Goal: Transaction & Acquisition: Purchase product/service

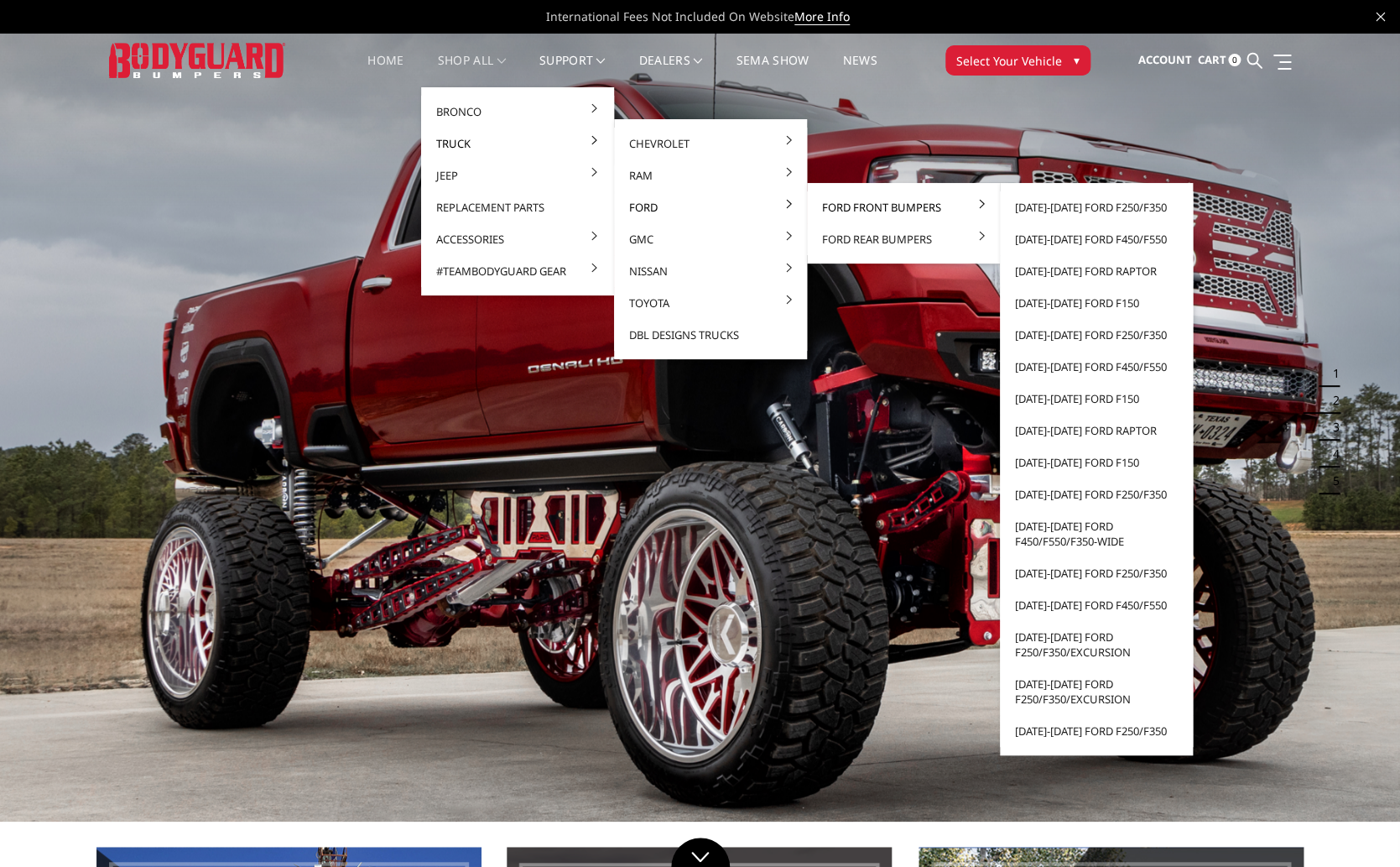
click at [901, 207] on link "Ford Front Bumpers" at bounding box center [903, 207] width 179 height 32
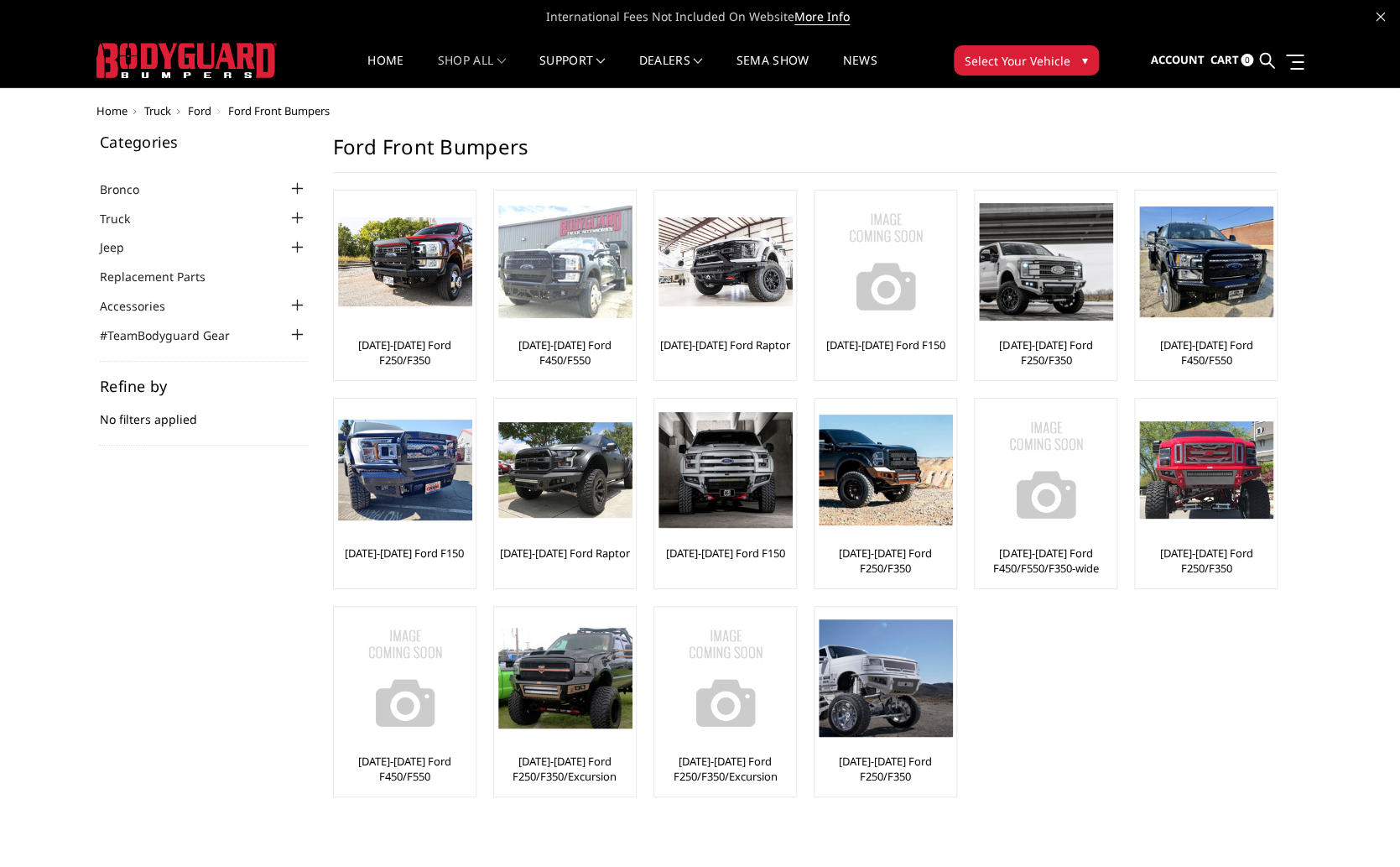
click at [557, 352] on link "[DATE]-[DATE] Ford F450/F550" at bounding box center [565, 352] width 133 height 30
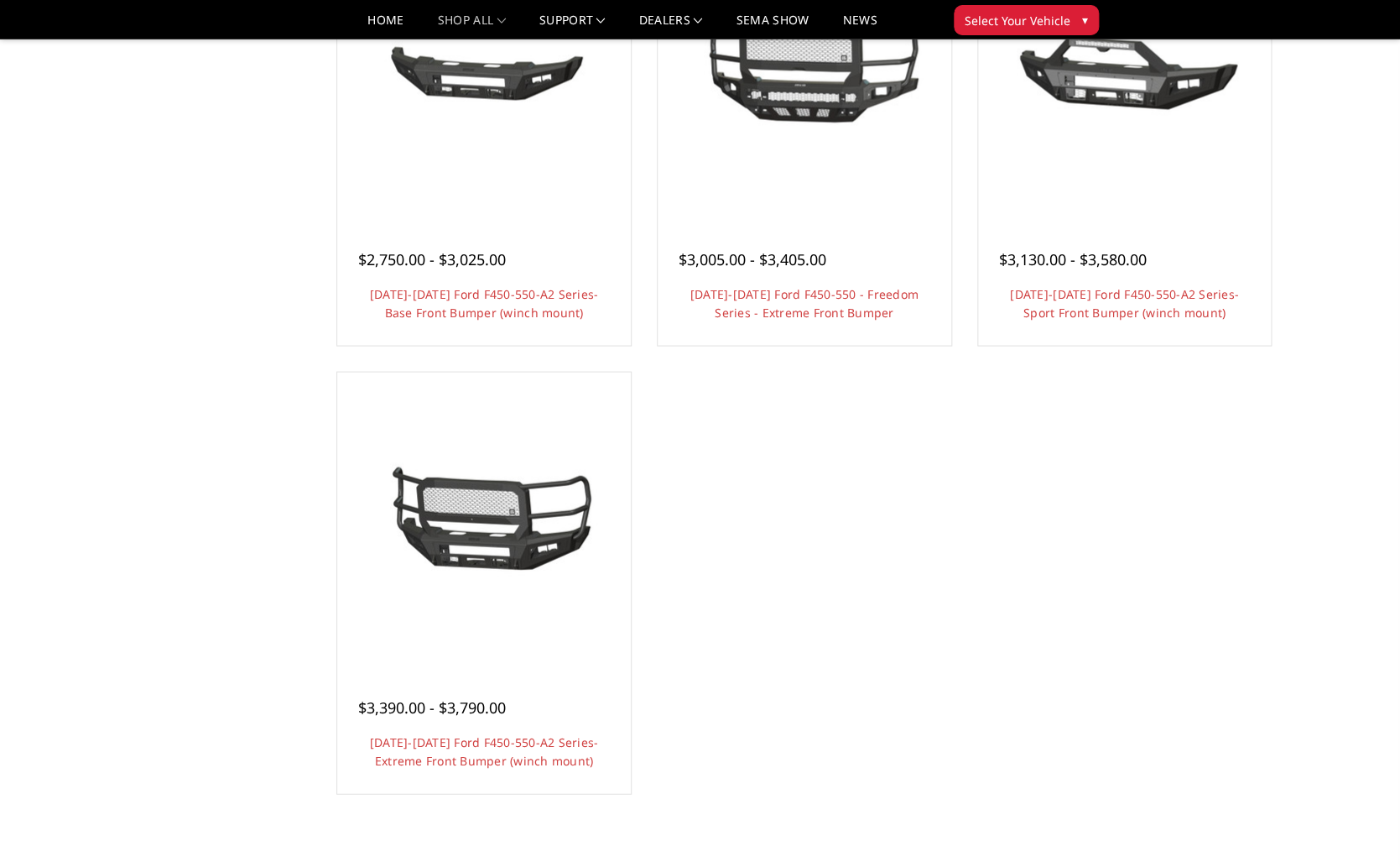
scroll to position [1285, 0]
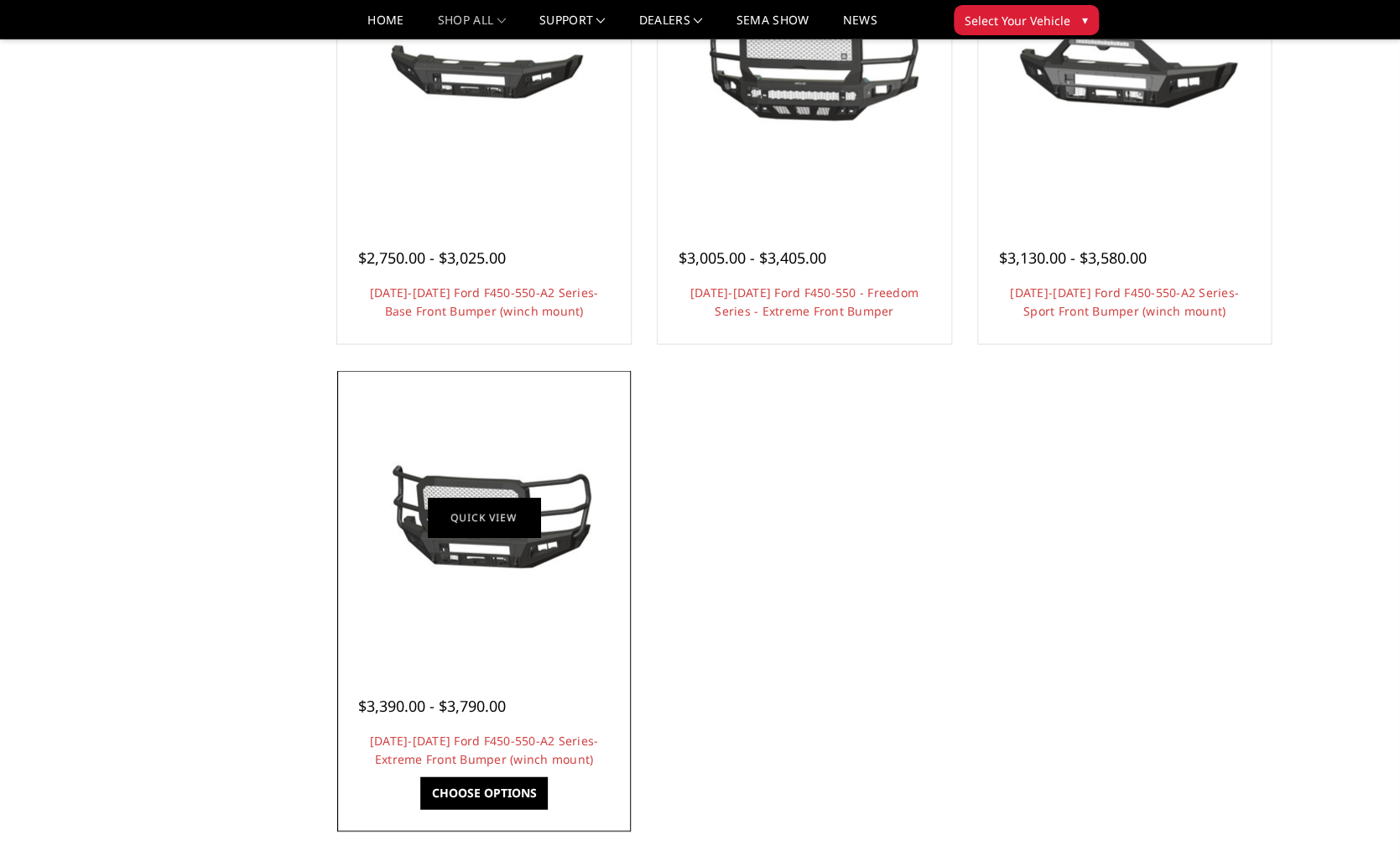
click at [526, 520] on link "Quick view" at bounding box center [483, 516] width 112 height 40
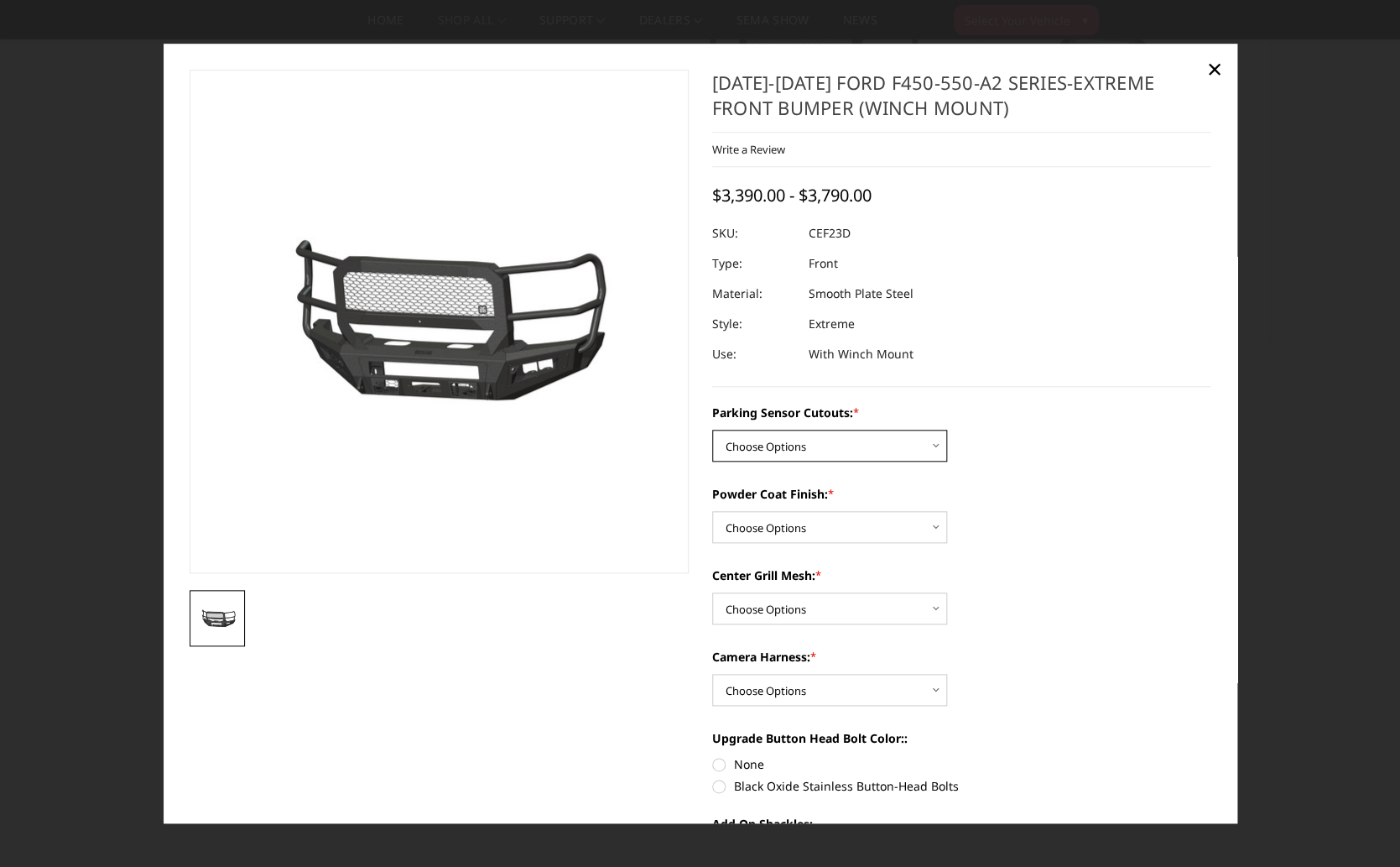
select select "2429"
click option "Yes-With Parking Sensor Cutouts" at bounding box center [0, 0] width 0 height 0
select select "2430"
click option "Bare Metal" at bounding box center [0, 0] width 0 height 0
click option "Without Center Grill Mesh" at bounding box center [0, 0] width 0 height 0
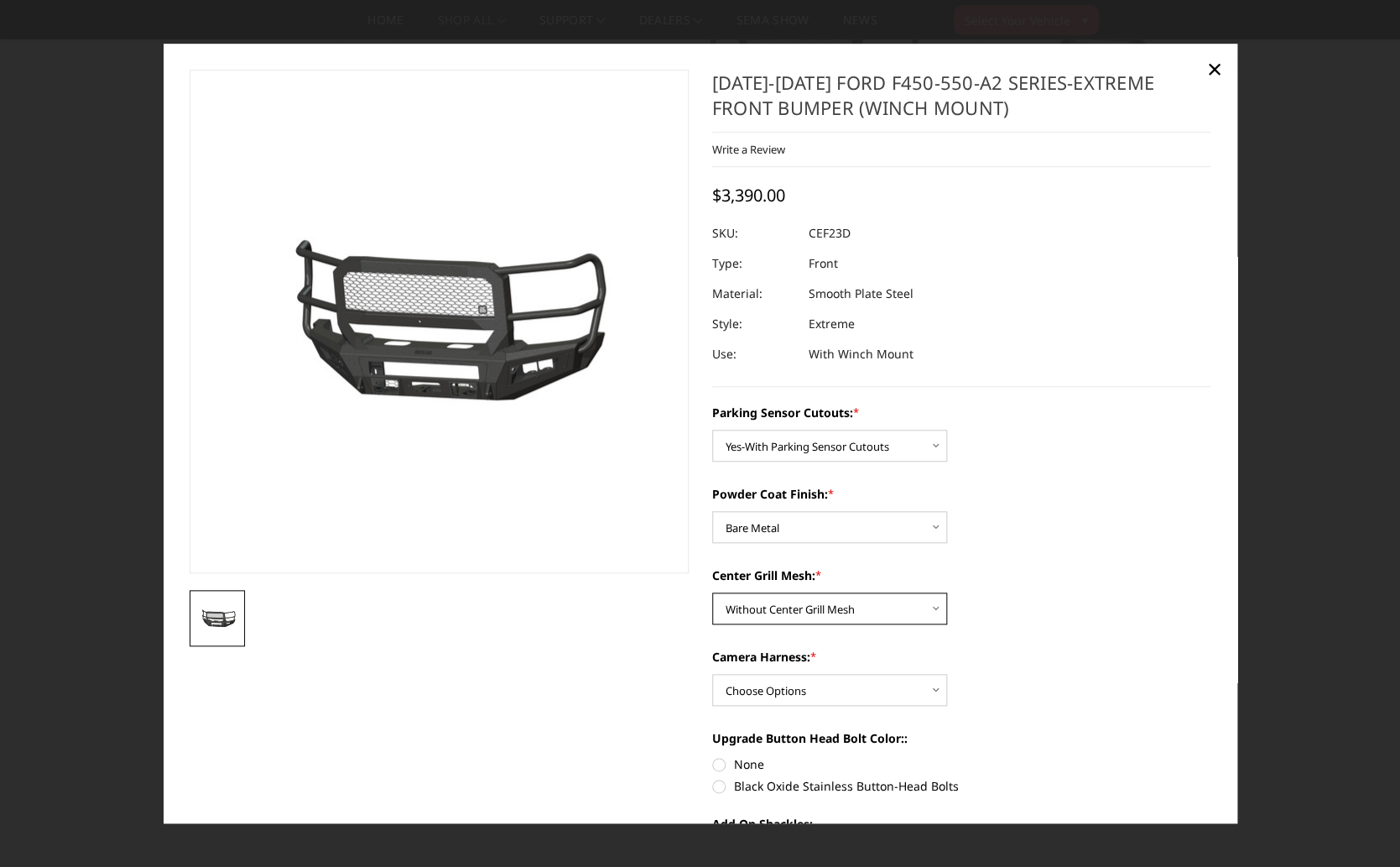
select select "2432"
click option "With Center Grill Mesh" at bounding box center [0, 0] width 0 height 0
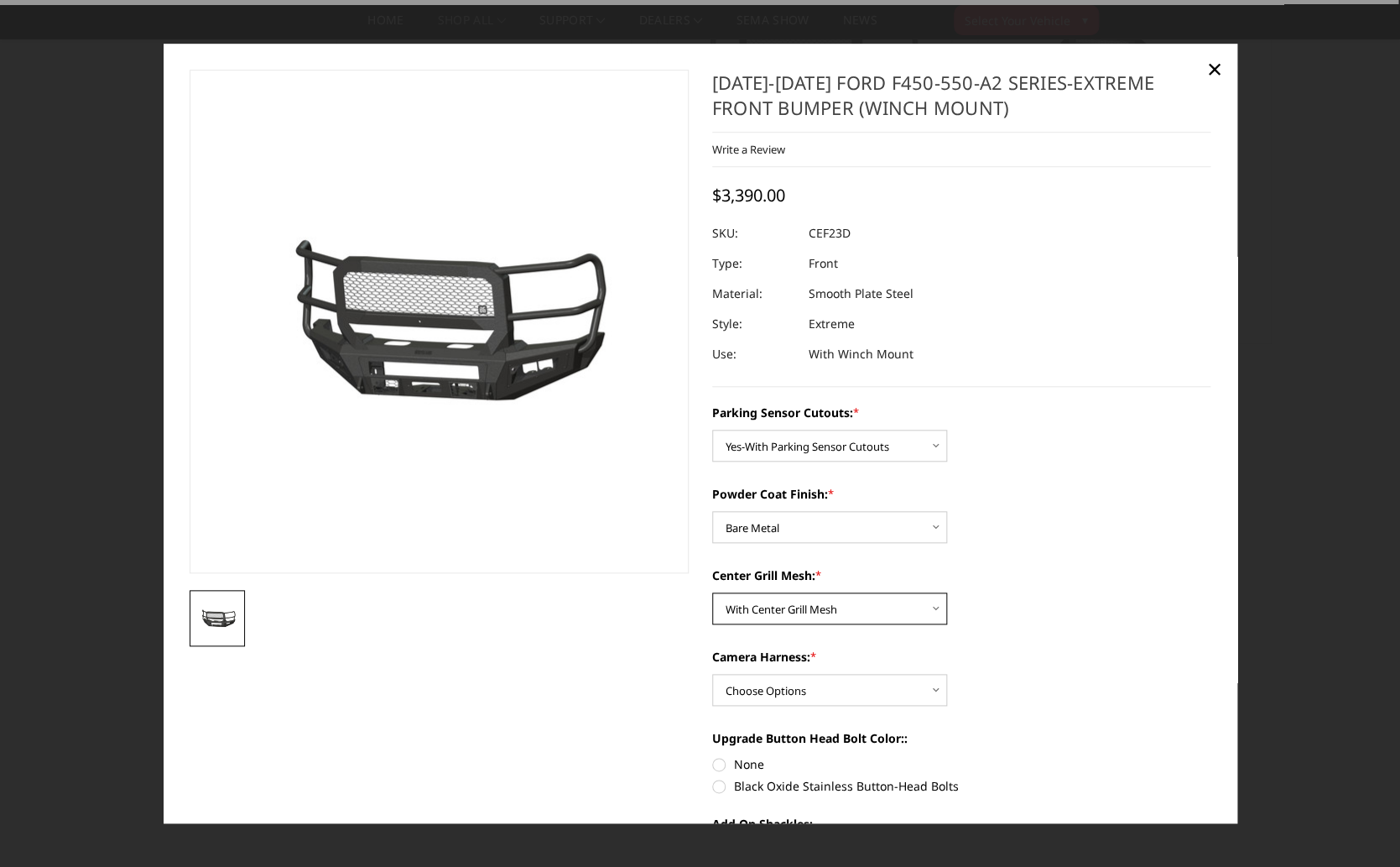
scroll to position [67, 0]
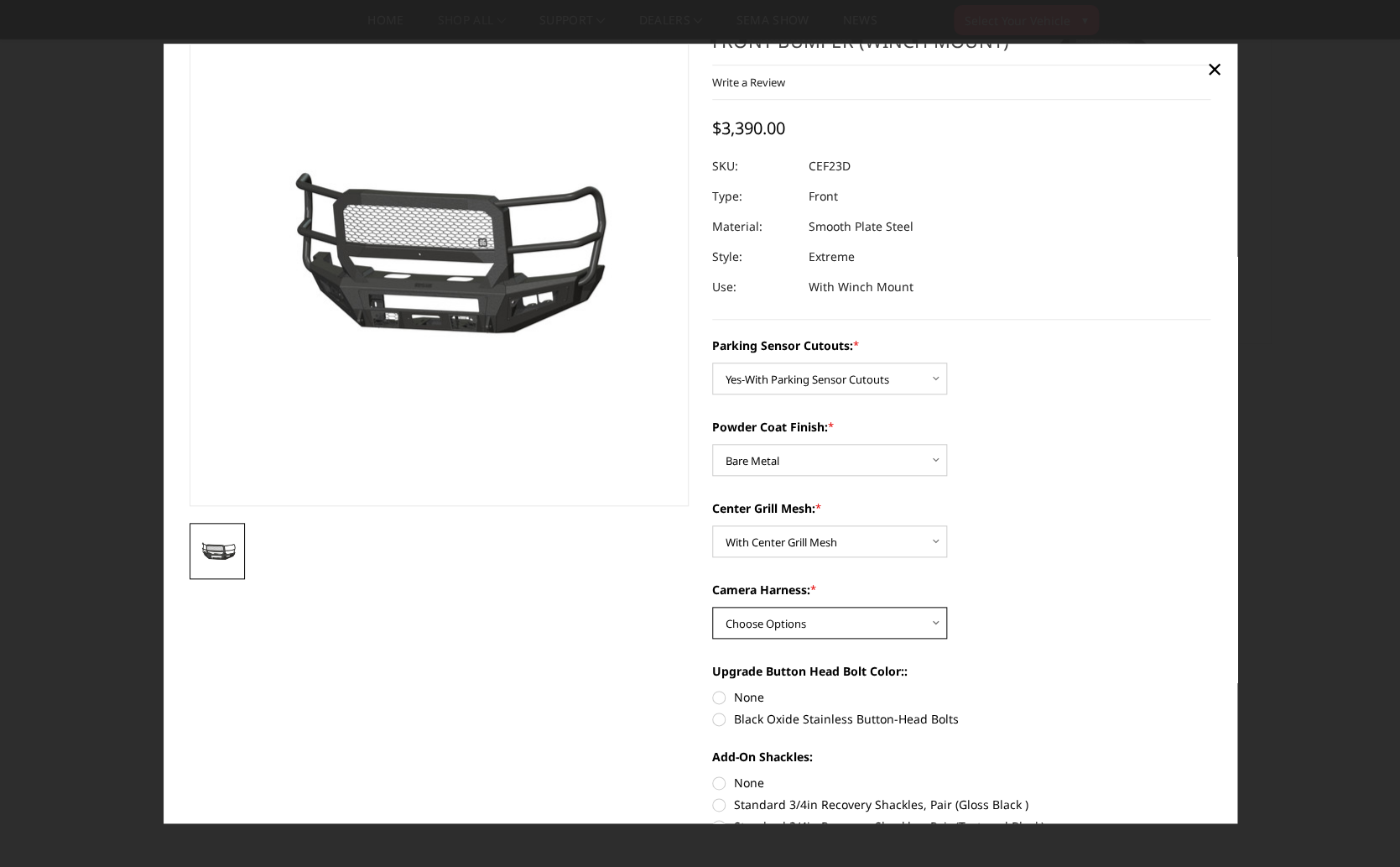
select select "2434"
click option "WITH Camera Harness" at bounding box center [0, 0] width 0 height 0
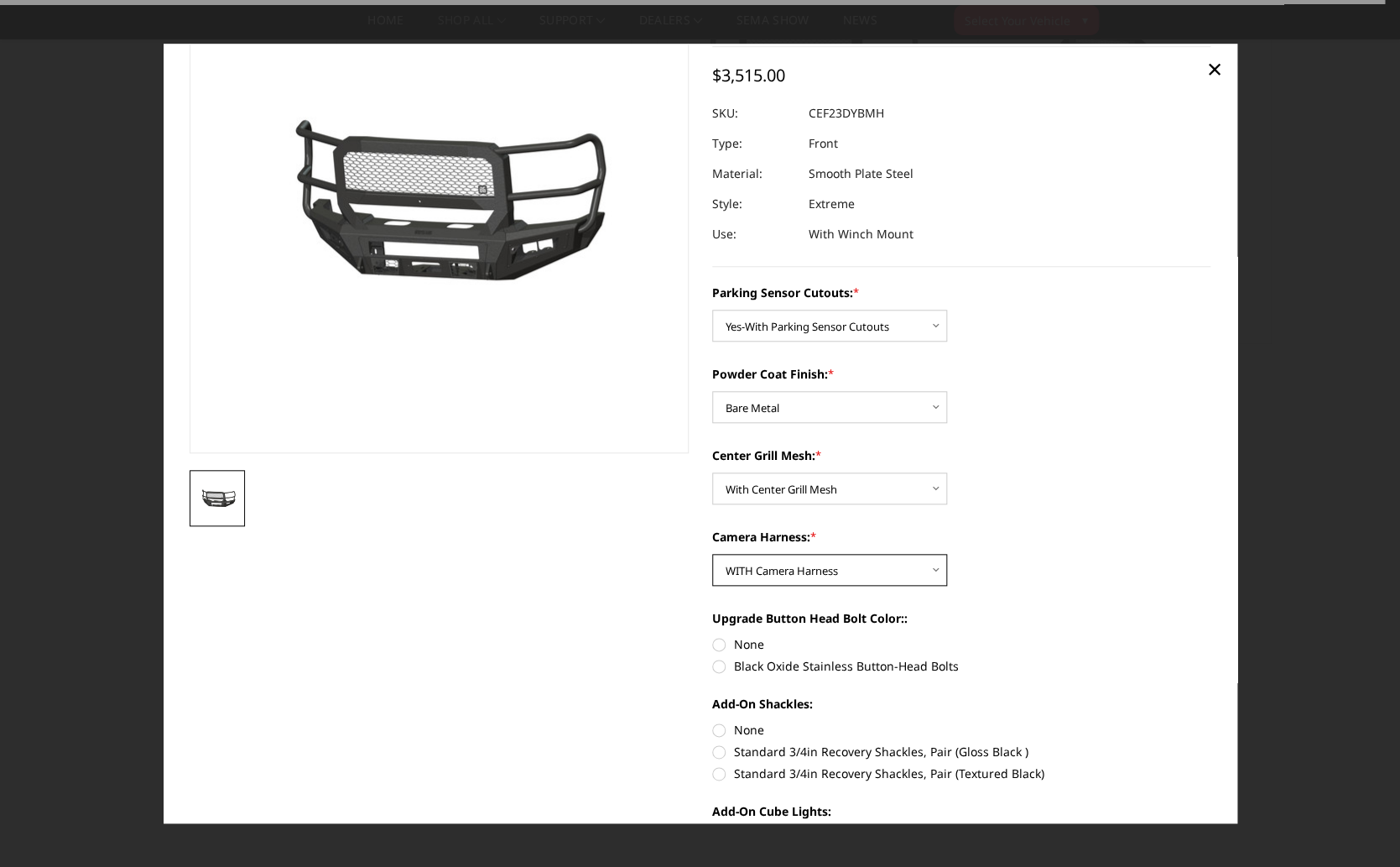
scroll to position [121, 0]
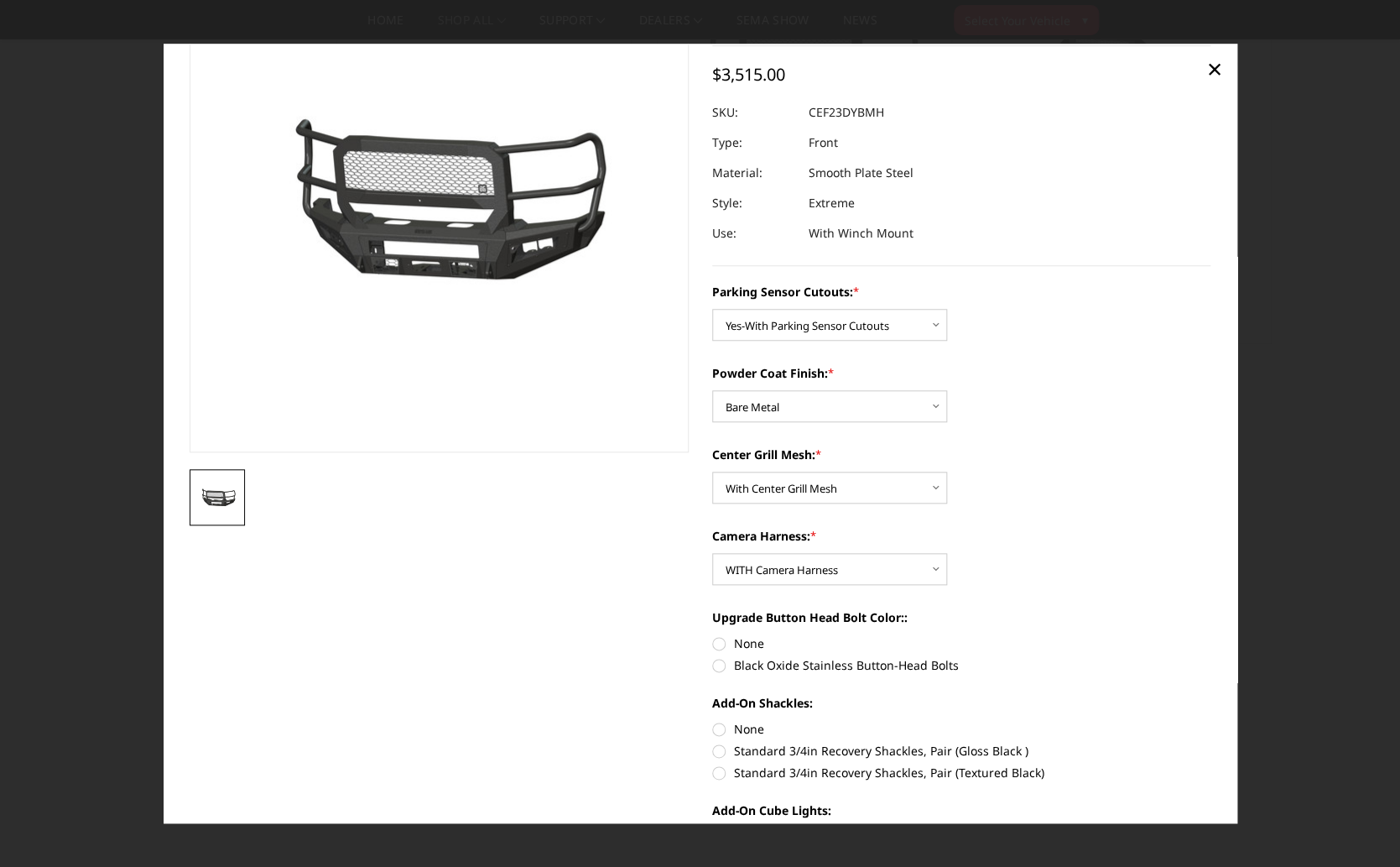
click at [895, 665] on label "Black Oxide Stainless Button-Head Bolts" at bounding box center [961, 664] width 499 height 18
click at [1211, 635] on input "Black Oxide Stainless Button-Head Bolts" at bounding box center [1211, 635] width 1 height 1
radio input "true"
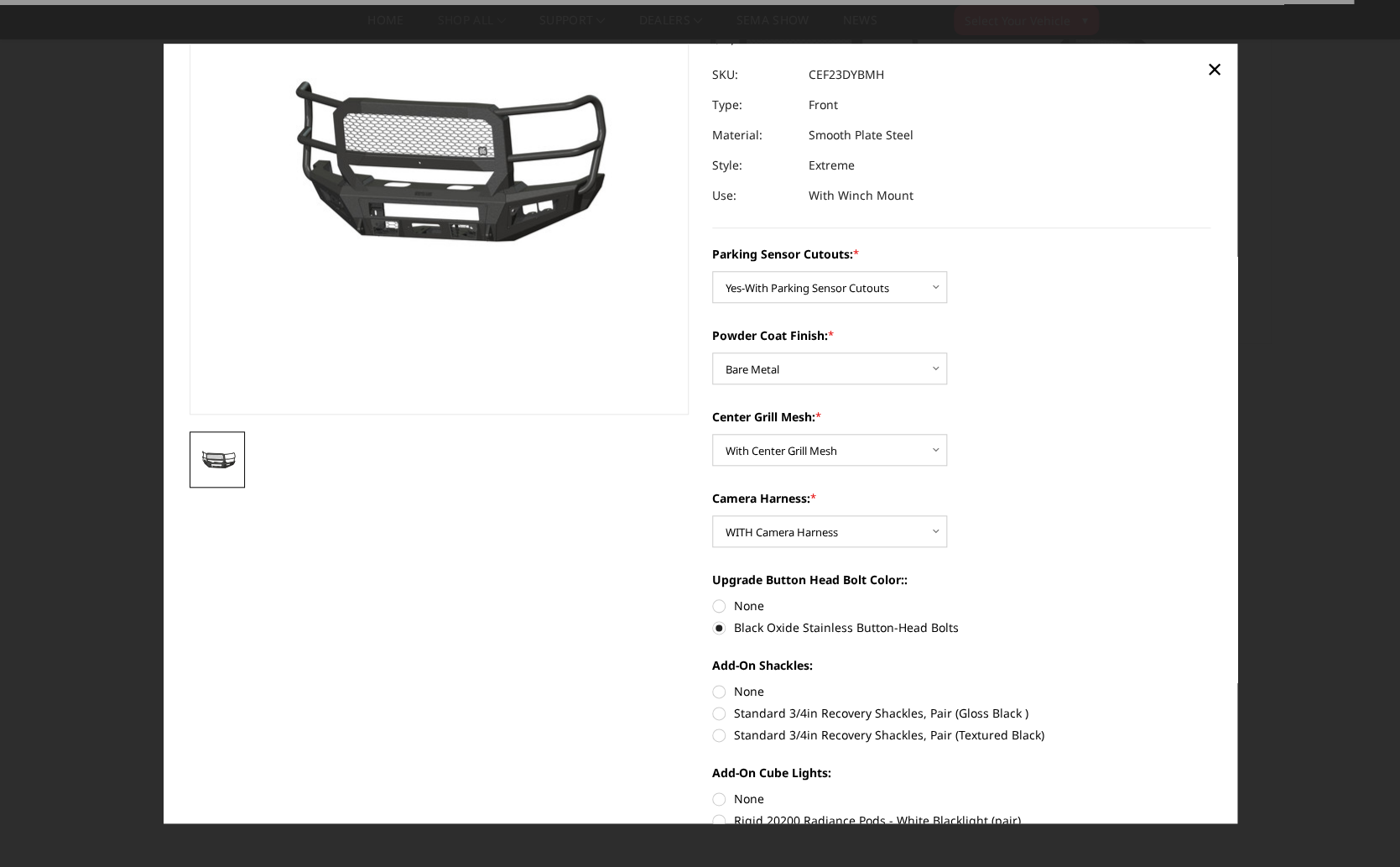
scroll to position [166, 0]
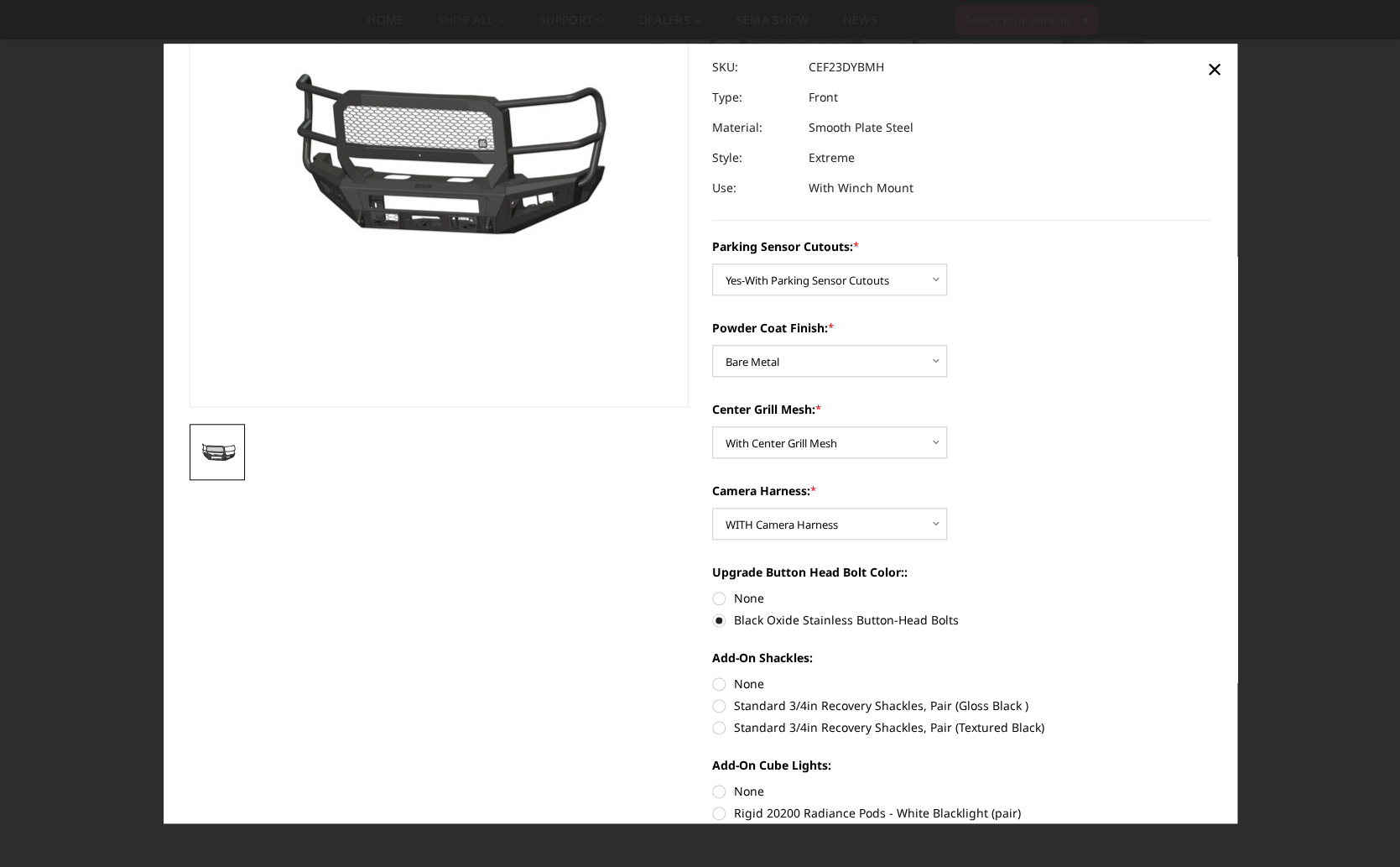
click at [906, 714] on label "Standard 3/4in Recovery Shackles, Pair (Gloss Black )" at bounding box center [961, 705] width 499 height 18
click at [1211, 675] on input "Standard 3/4in Recovery Shackles, Pair (Gloss Black )" at bounding box center [1211, 674] width 1 height 1
radio input "true"
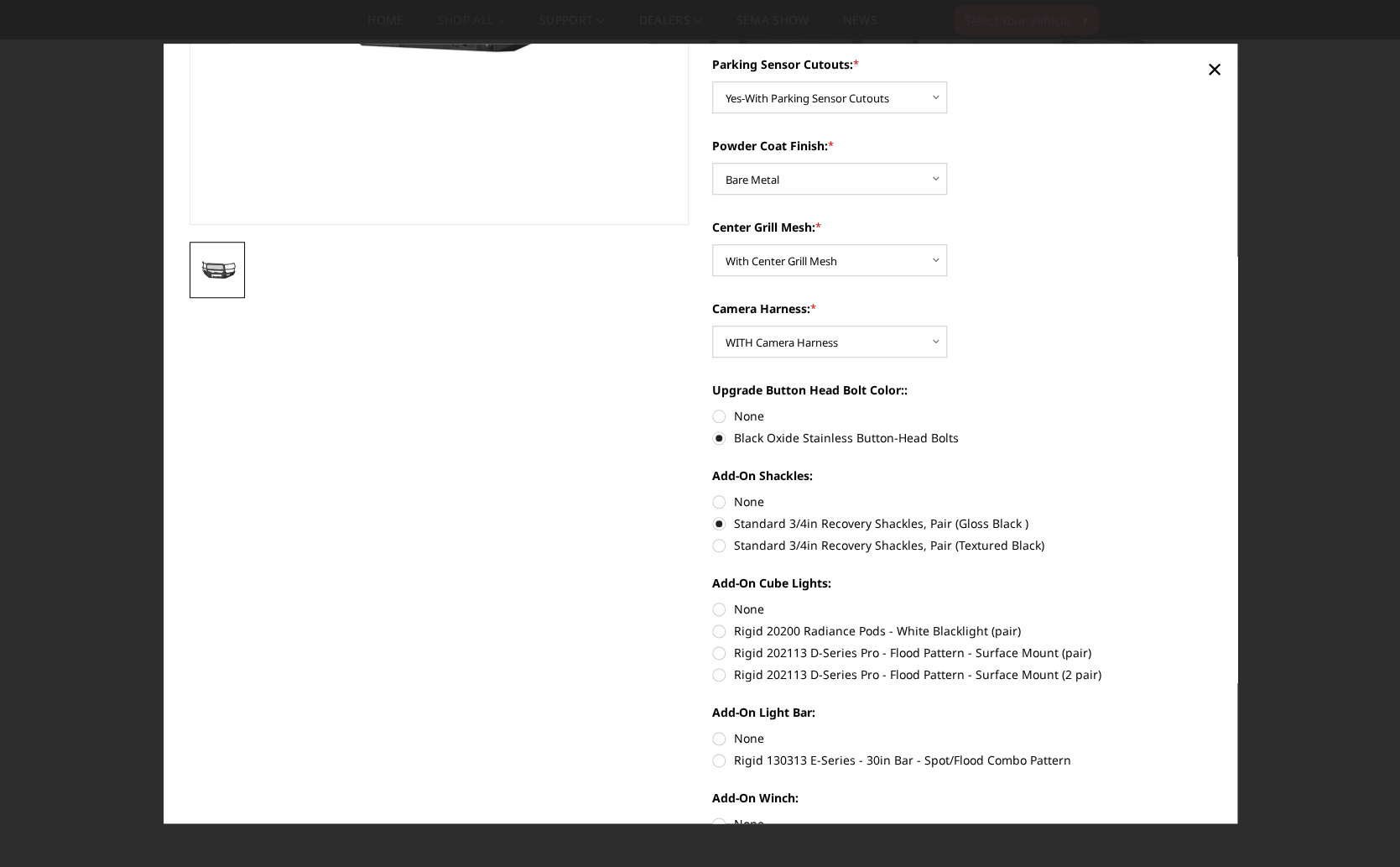
scroll to position [344, 0]
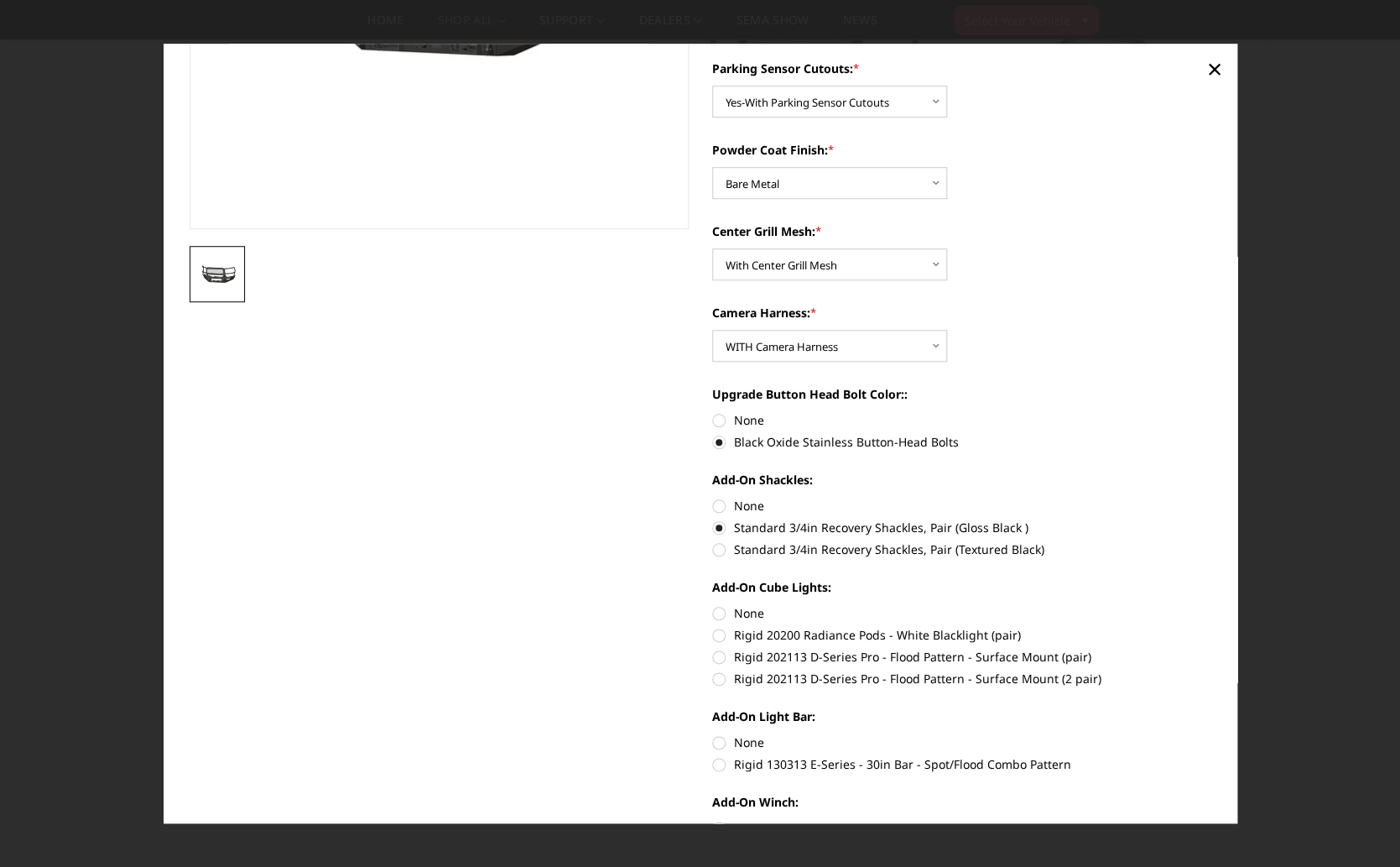
click at [894, 630] on label "Rigid 20200 Radiance Pods - White Blacklight (pair)" at bounding box center [961, 635] width 499 height 18
click at [1211, 605] on input "Rigid 20200 Radiance Pods - White Blacklight (pair)" at bounding box center [1211, 604] width 1 height 1
radio input "true"
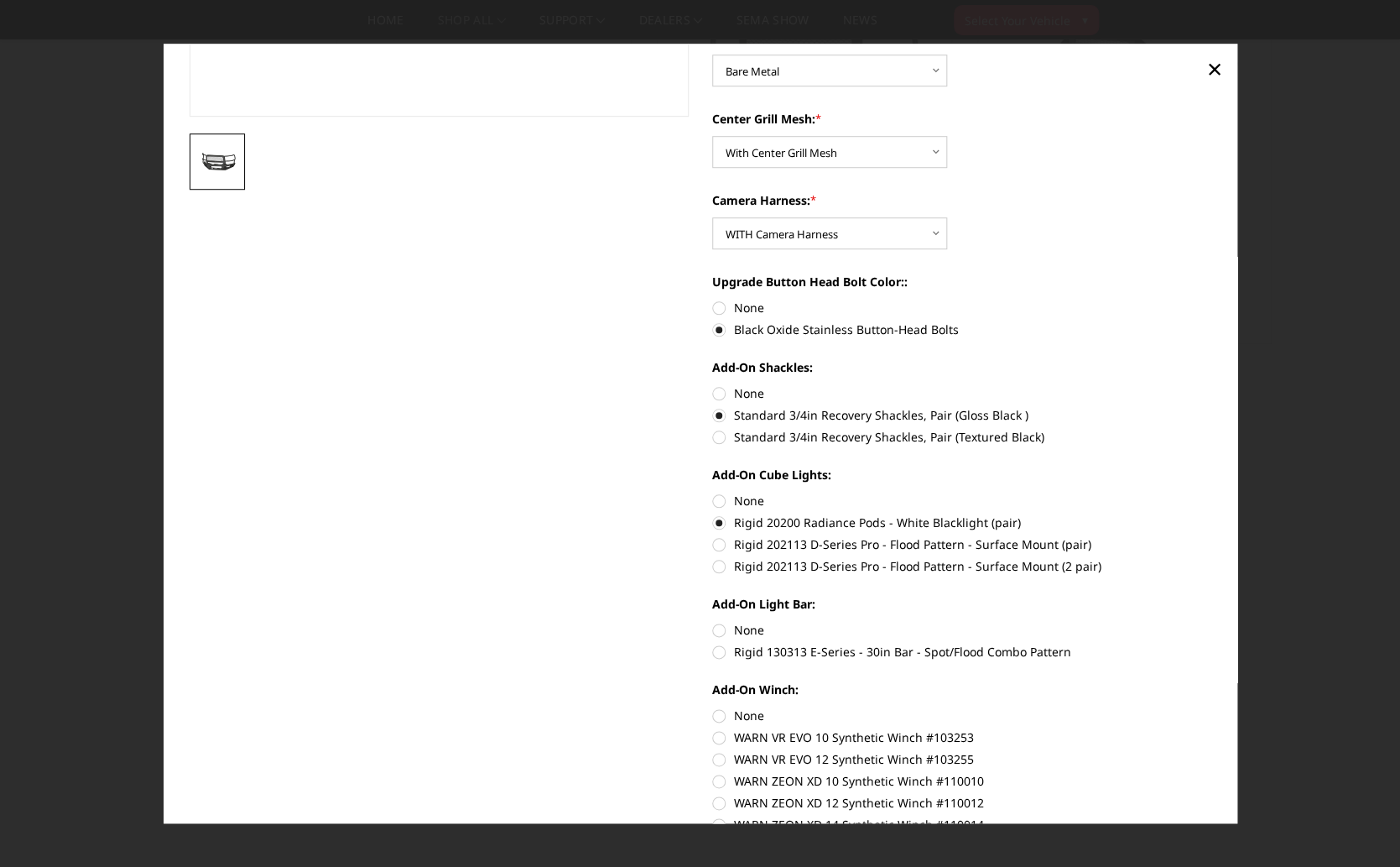
scroll to position [454, 0]
click at [875, 637] on label "None" at bounding box center [961, 632] width 499 height 18
click at [713, 624] on input "None" at bounding box center [712, 624] width 1 height 1
radio input "true"
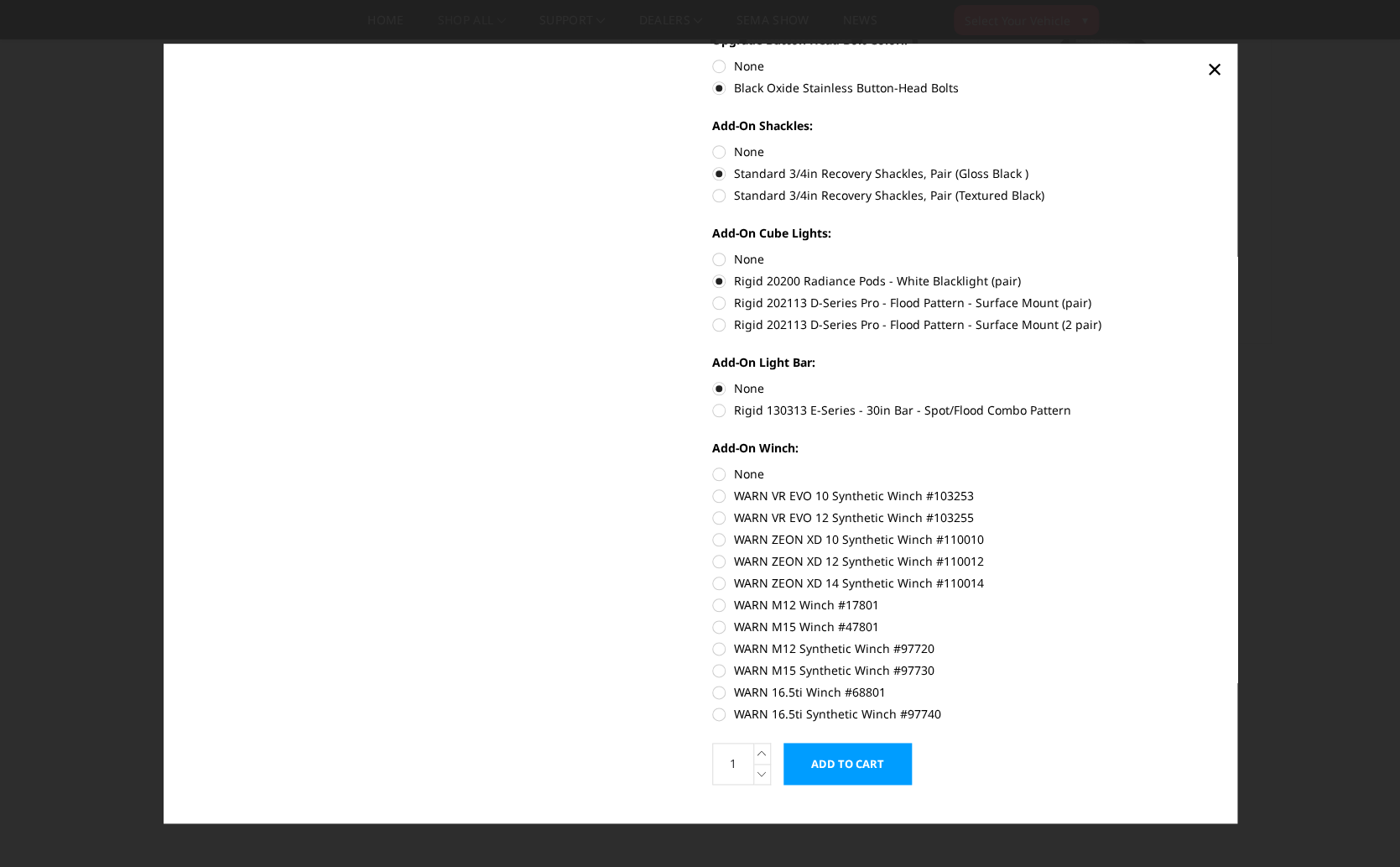
scroll to position [706, 0]
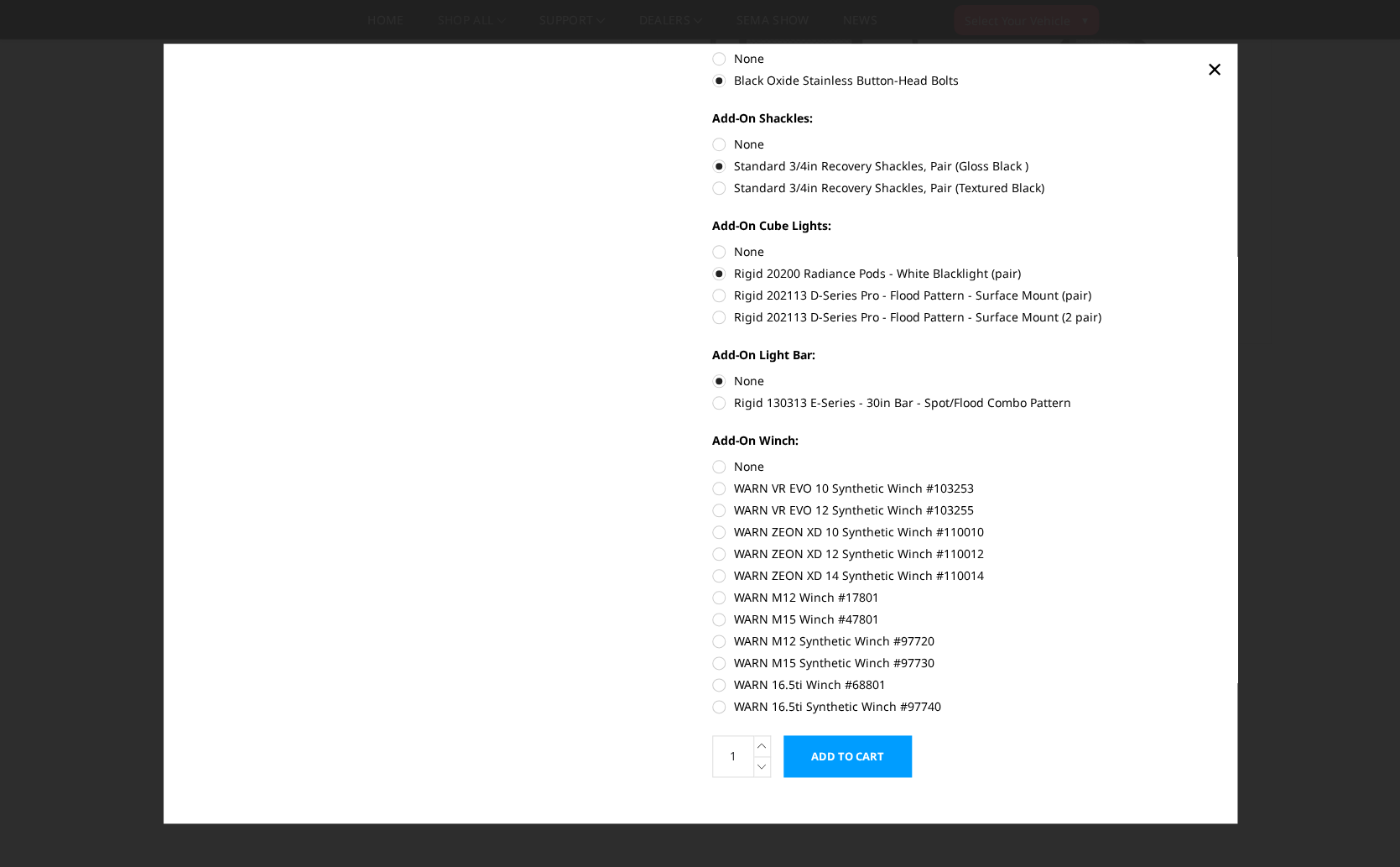
click at [830, 711] on label "WARN 16.5ti Synthetic Winch #97740" at bounding box center [961, 706] width 499 height 18
click at [1211, 676] on input "WARN 16.5ti Synthetic Winch #97740" at bounding box center [1211, 675] width 1 height 1
radio input "true"
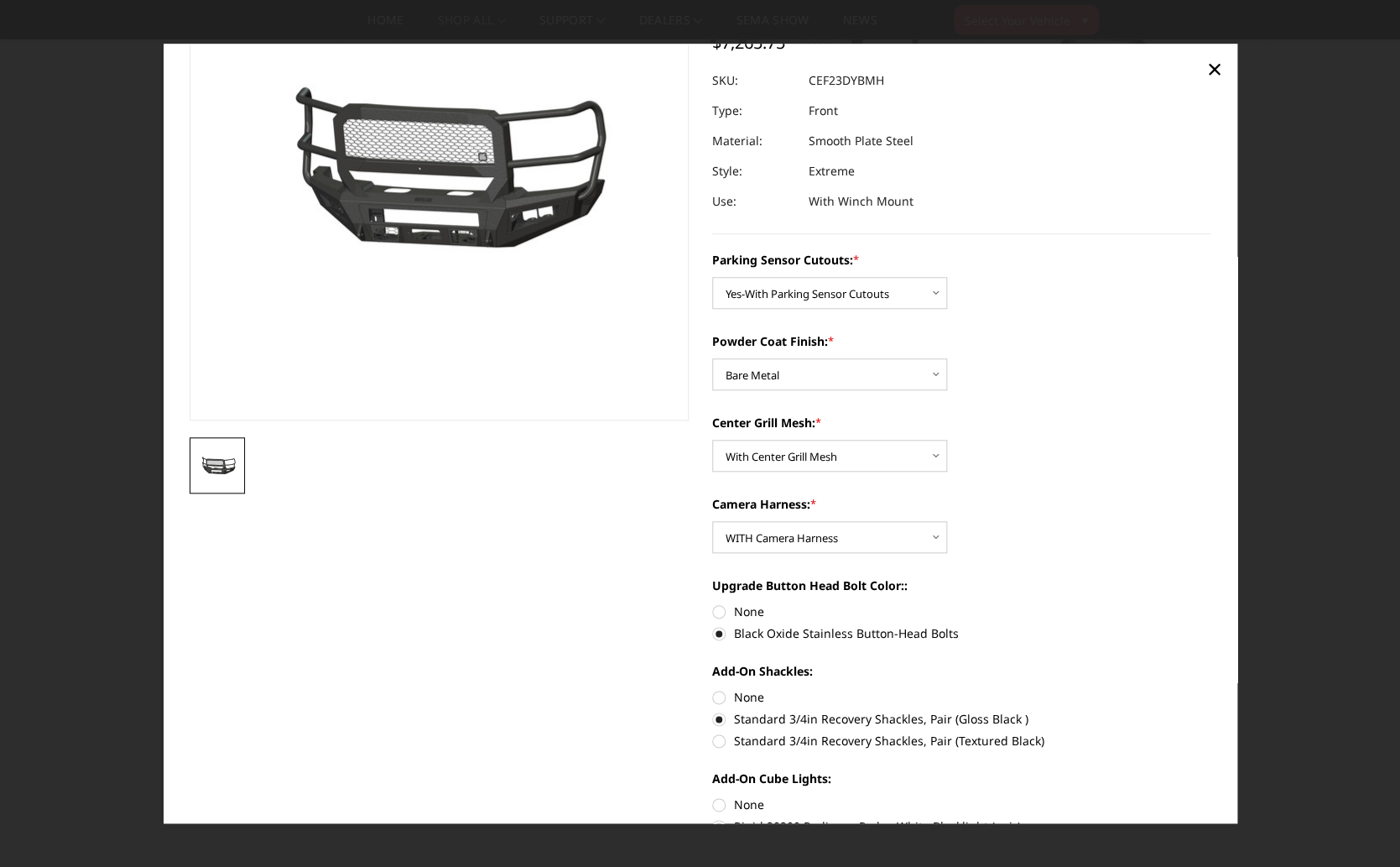
scroll to position [0, 0]
